Goal: Task Accomplishment & Management: Use online tool/utility

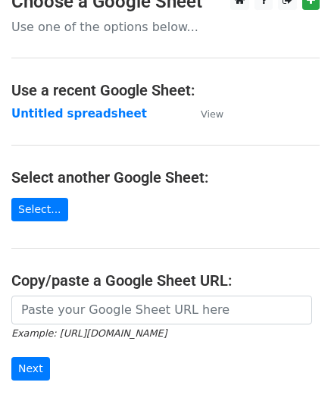
scroll to position [123, 0]
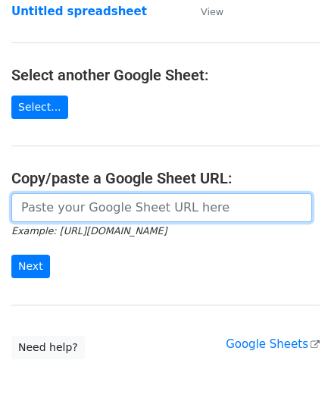
click at [86, 204] on input "url" at bounding box center [161, 207] width 301 height 29
paste input "[URL][DOMAIN_NAME]"
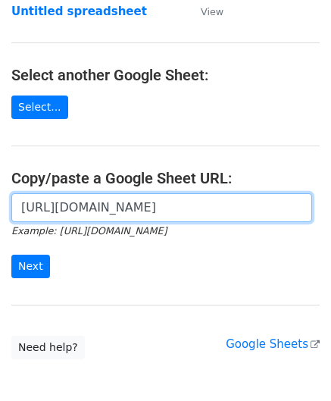
scroll to position [0, 329]
type input "[URL][DOMAIN_NAME]"
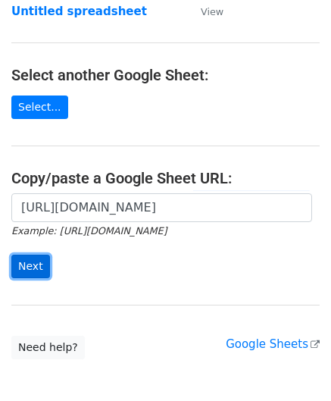
click at [33, 264] on input "Next" at bounding box center [30, 266] width 39 height 23
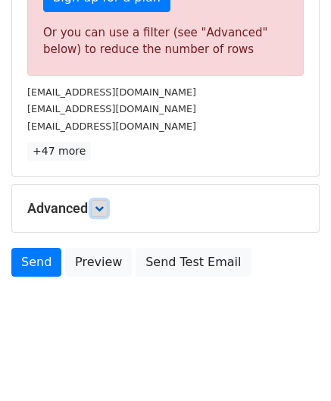
click at [108, 208] on link at bounding box center [99, 208] width 17 height 17
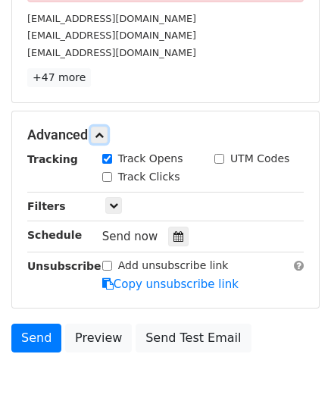
scroll to position [587, 0]
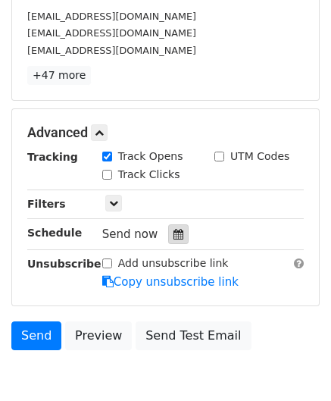
click at [170, 224] on div at bounding box center [178, 234] width 20 height 20
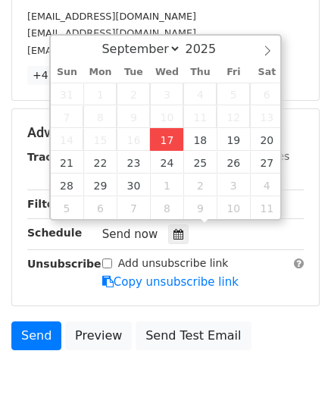
type input "[DATE] 12:00"
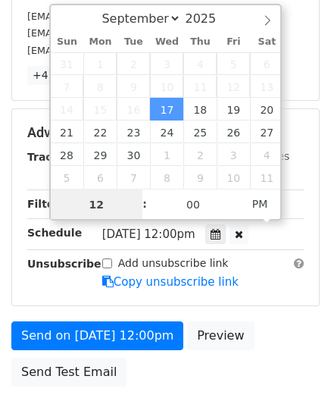
scroll to position [0, 0]
paste input "3"
type input "3"
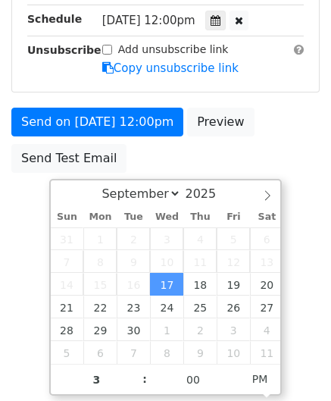
type input "[DATE] 15:00"
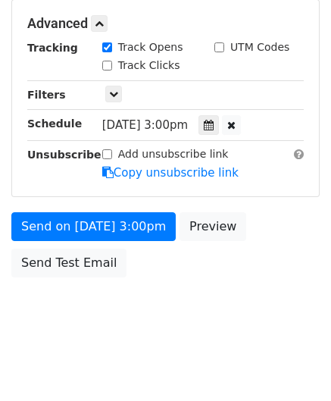
scroll to position [695, 0]
